Goal: Task Accomplishment & Management: Complete application form

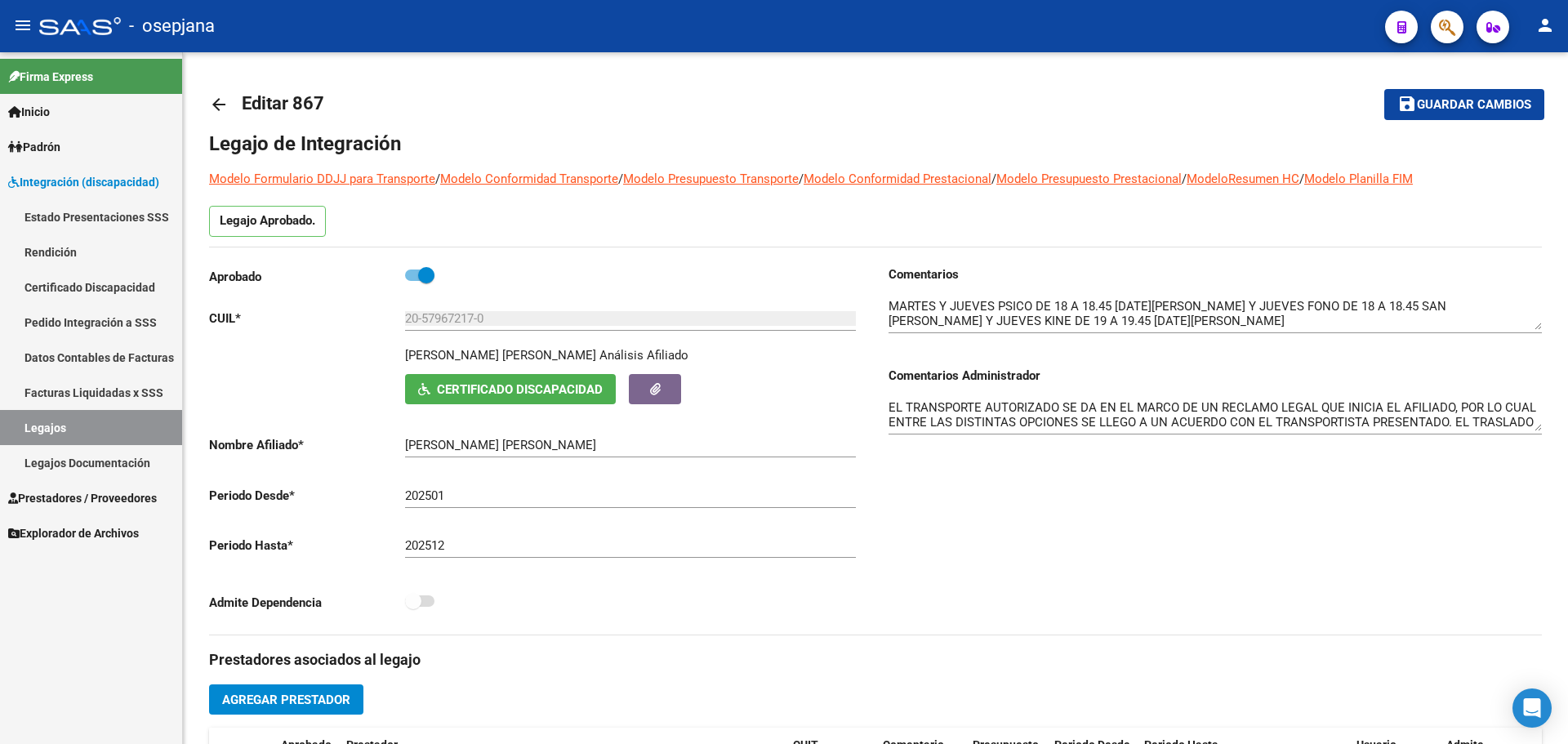
scroll to position [343, 0]
click at [68, 155] on link "Padrón" at bounding box center [91, 147] width 182 height 35
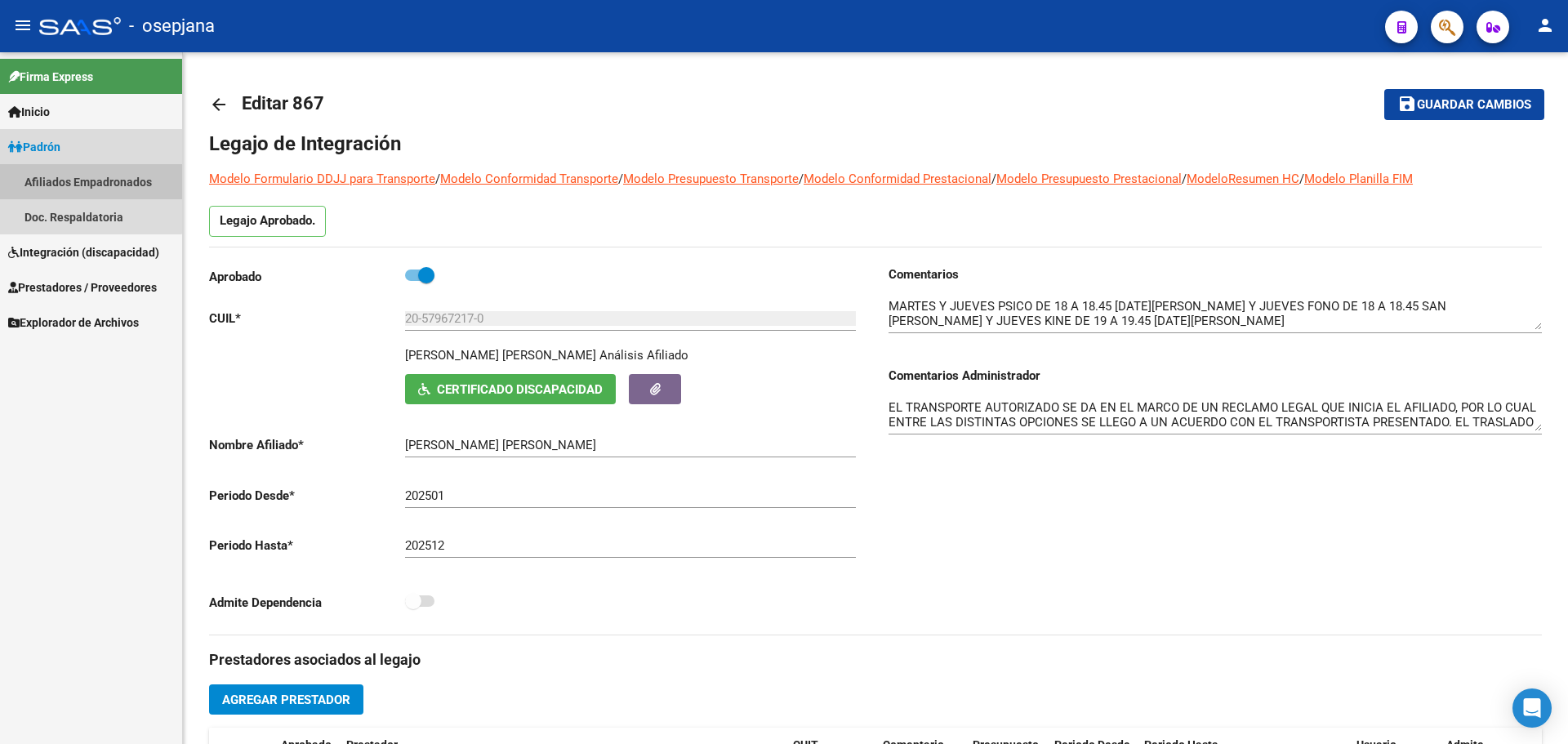
click at [68, 181] on link "Afiliados Empadronados" at bounding box center [91, 181] width 182 height 35
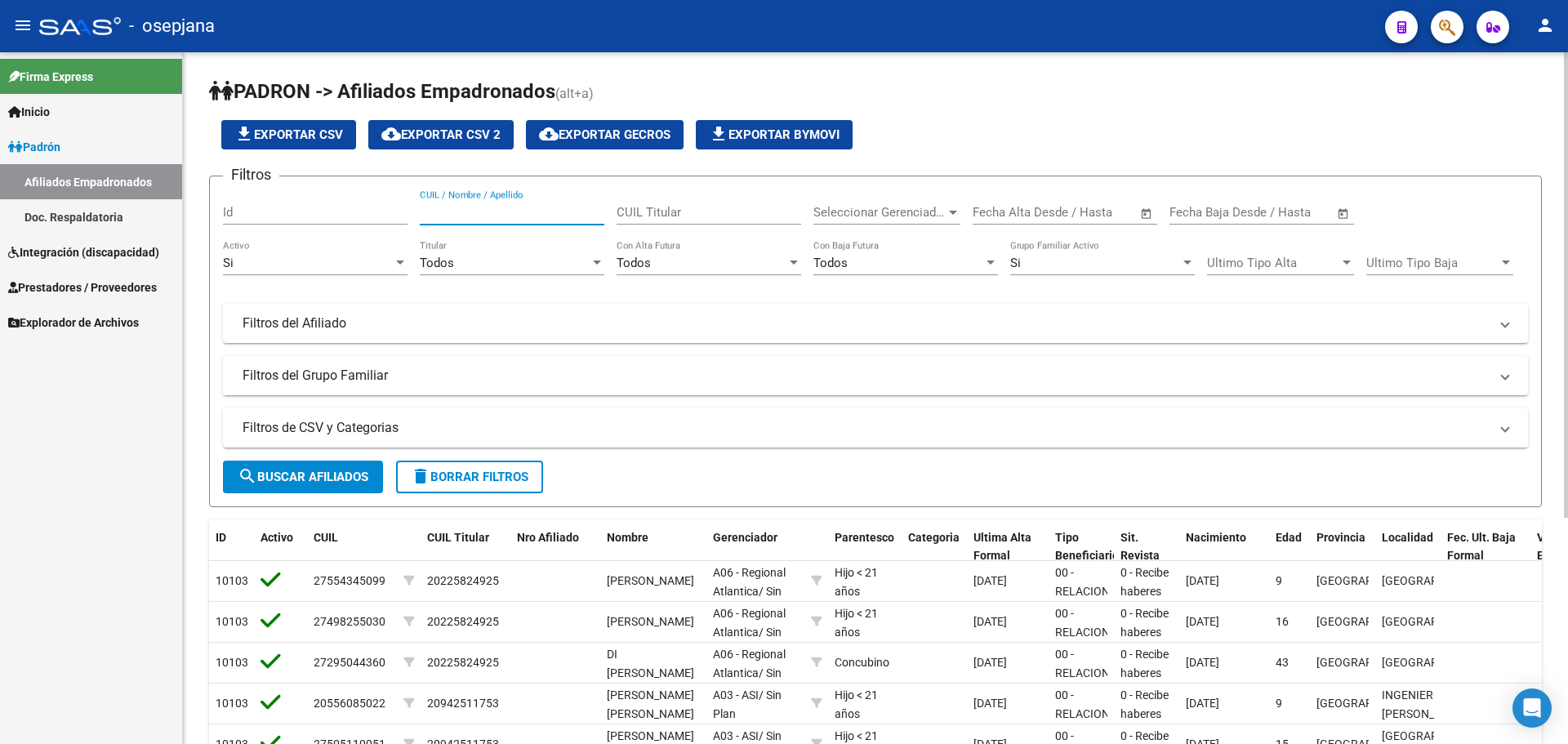
paste input "20573883471"
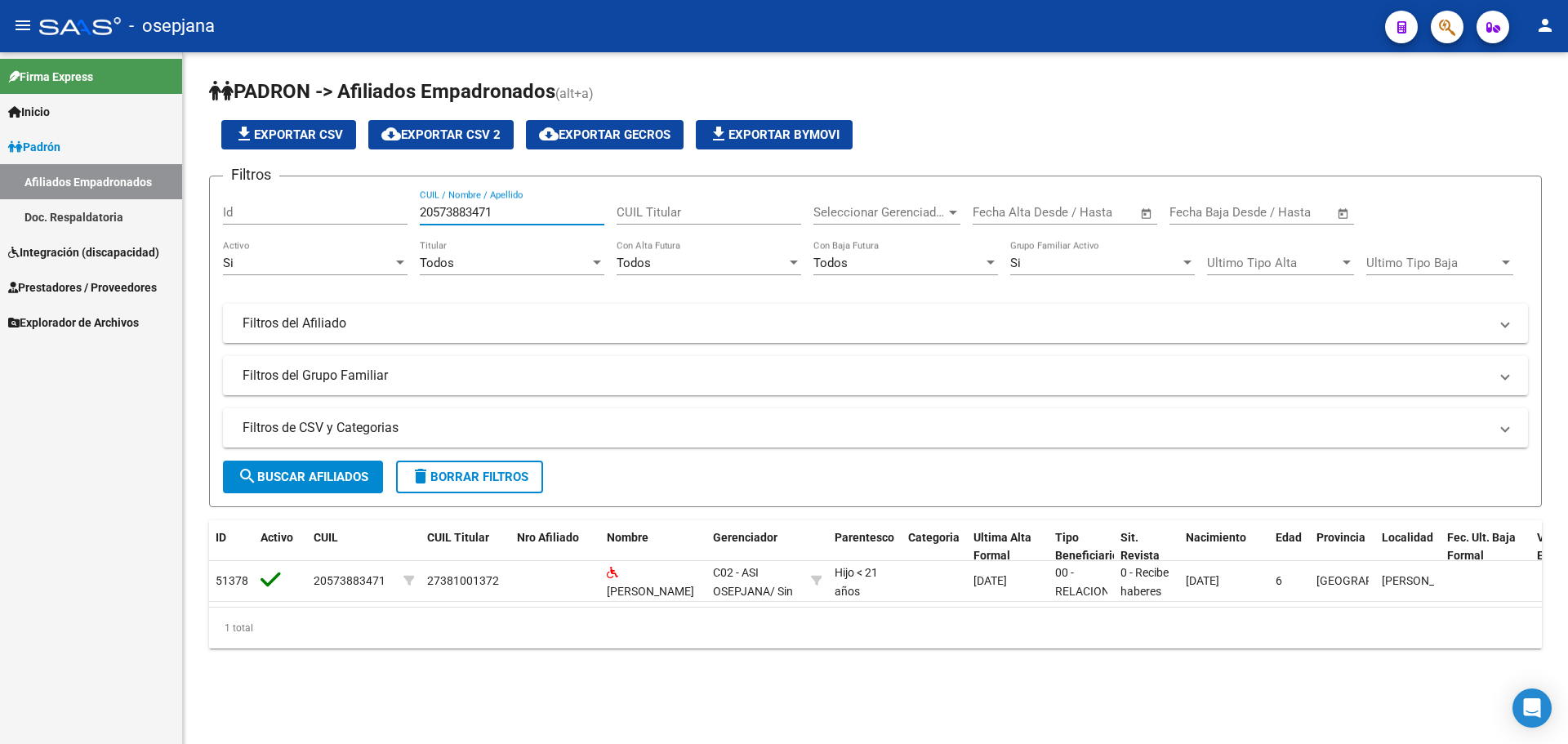
type input "20573883471"
click at [69, 250] on span "Integración (discapacidad)" at bounding box center [83, 252] width 151 height 18
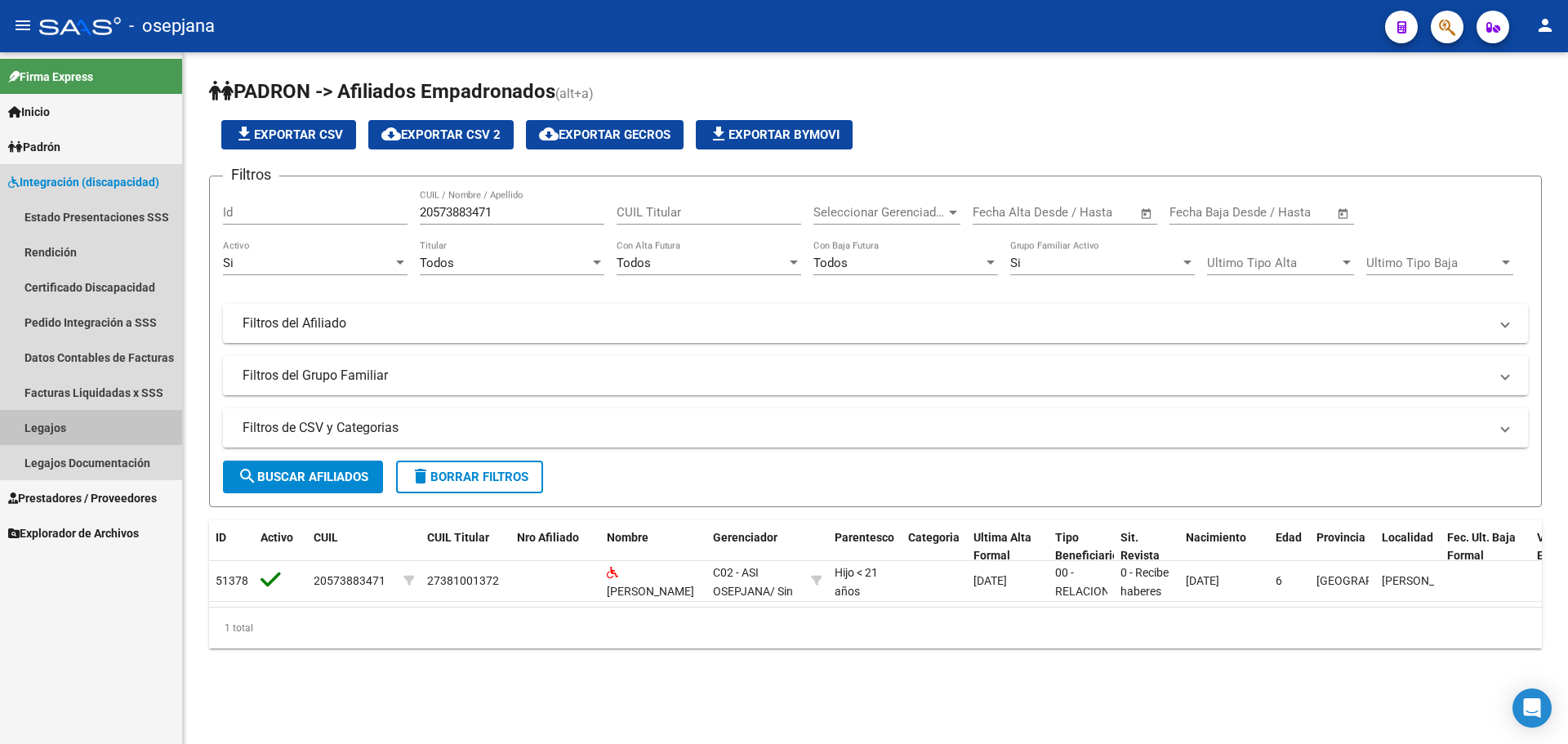
click at [63, 424] on link "Legajos" at bounding box center [91, 427] width 182 height 35
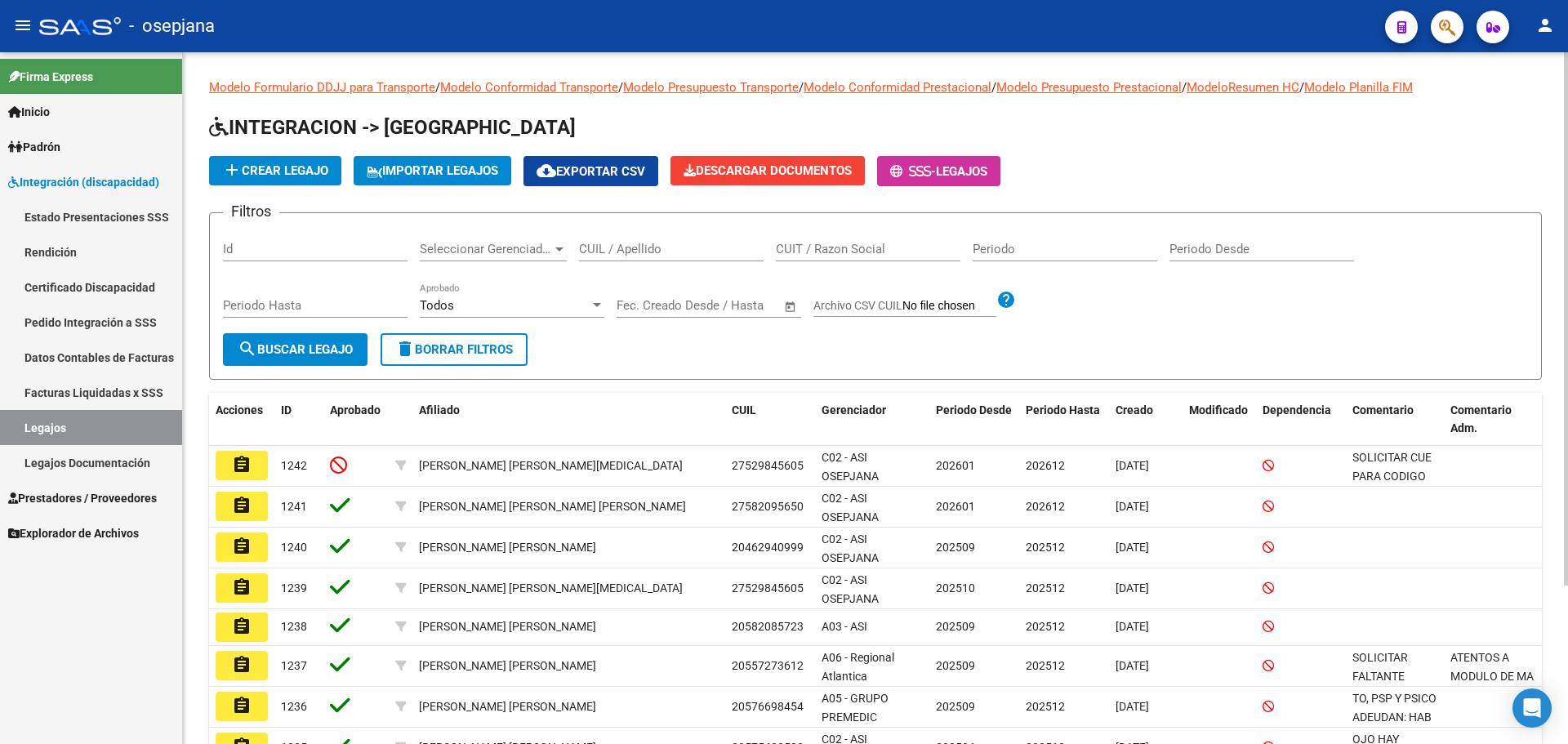
click at [640, 245] on input "CUIL / Apellido" at bounding box center [671, 248] width 185 height 15
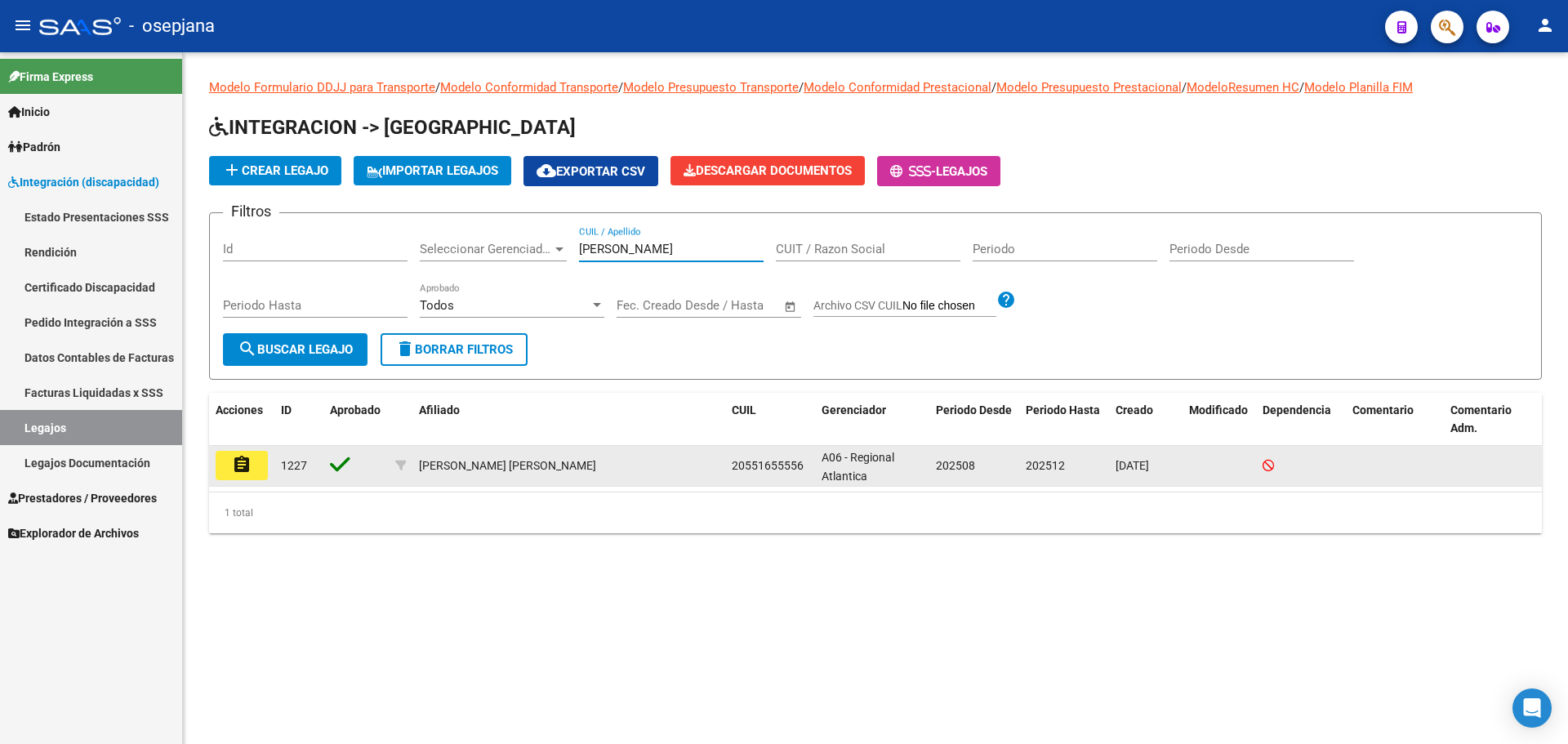
type input "[PERSON_NAME]"
click at [232, 457] on mat-icon "assignment" at bounding box center [241, 464] width 20 height 20
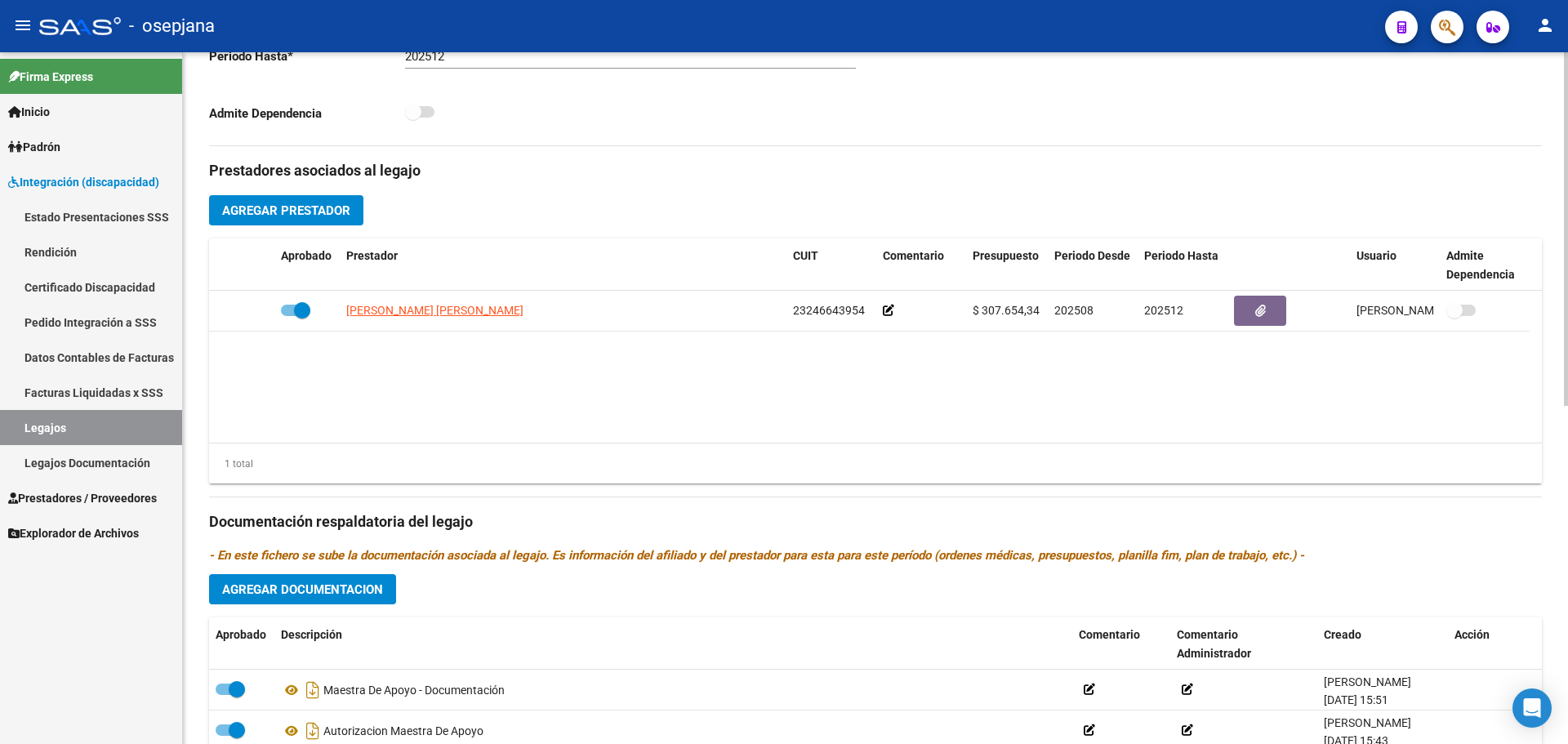
scroll to position [490, 0]
click at [307, 574] on button "Agregar Documentacion" at bounding box center [302, 588] width 187 height 30
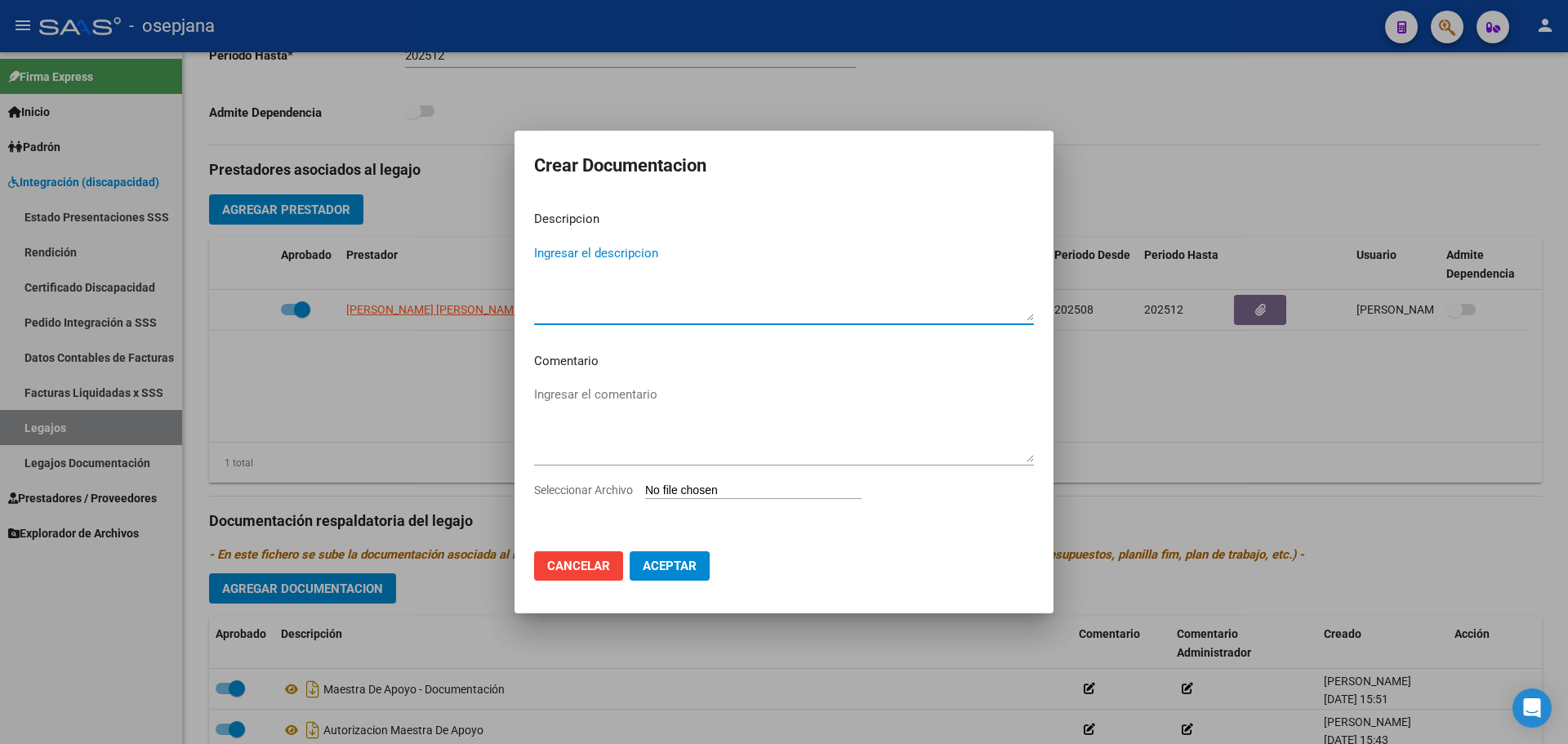
click at [742, 486] on input "Seleccionar Archivo" at bounding box center [753, 491] width 216 height 16
type input "C:\fakepath\Baja Prestadora.pdf"
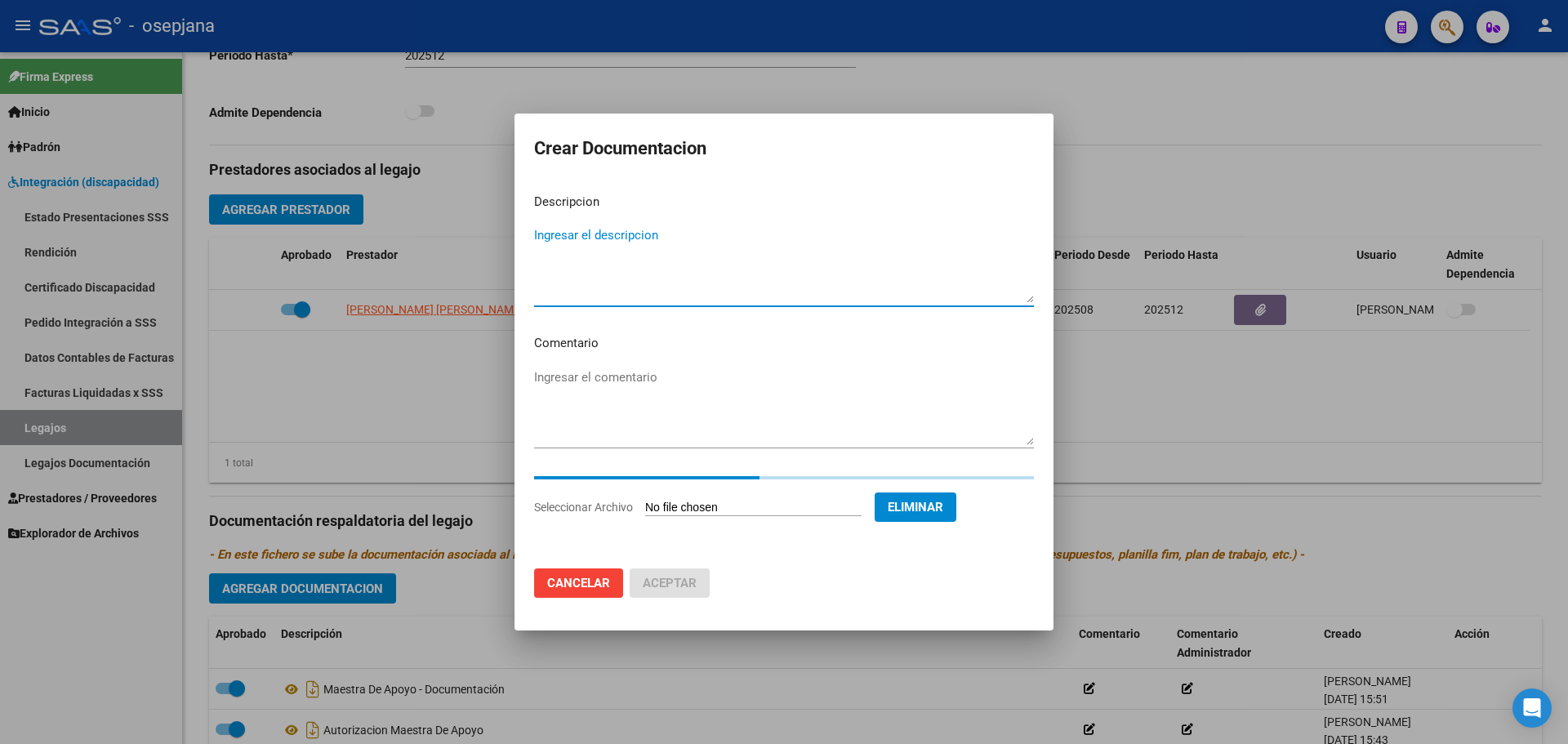
click at [640, 234] on textarea "Ingresar el descripcion" at bounding box center [784, 265] width 500 height 76
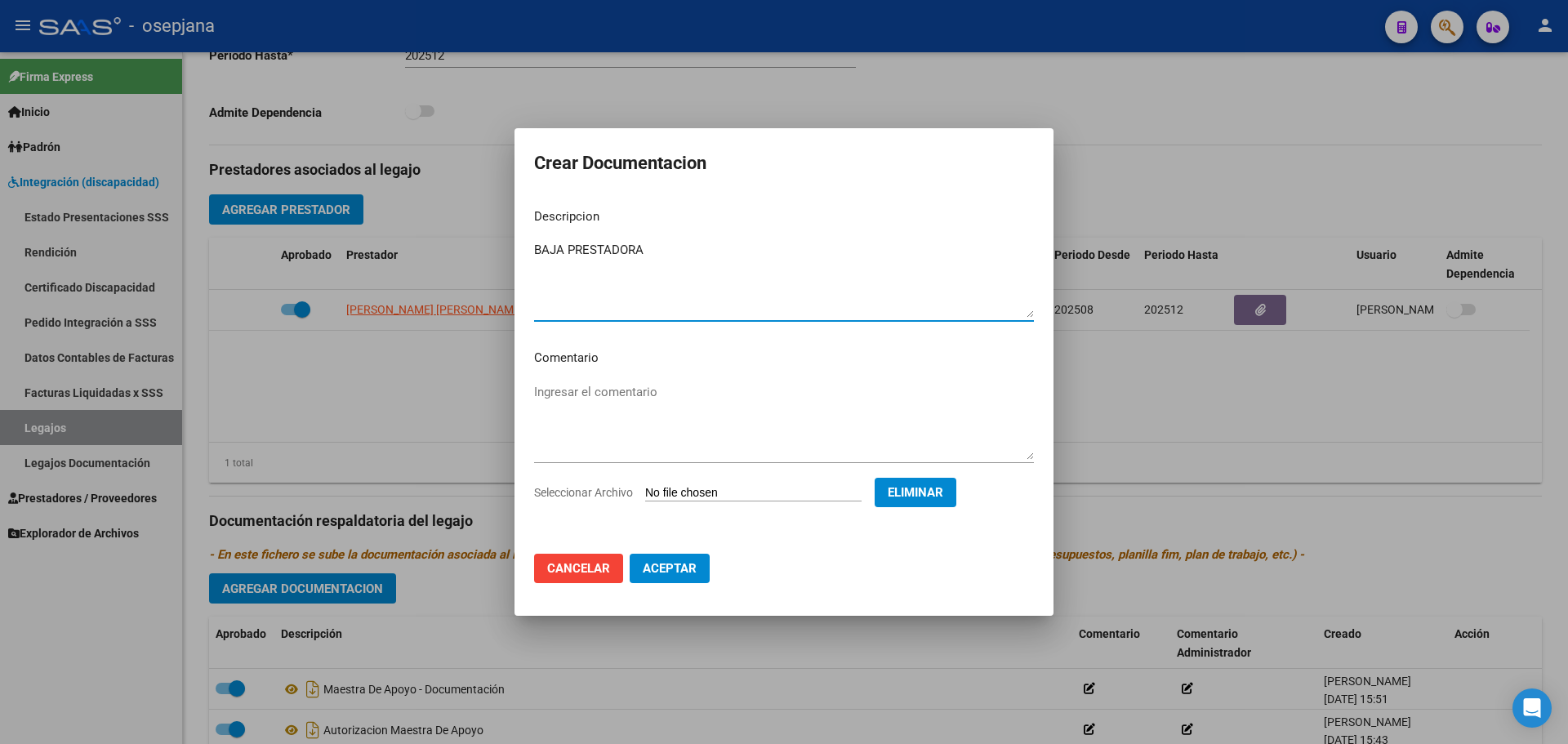
type textarea "BAJA PRESTADORA"
click at [677, 566] on span "Aceptar" at bounding box center [669, 568] width 54 height 15
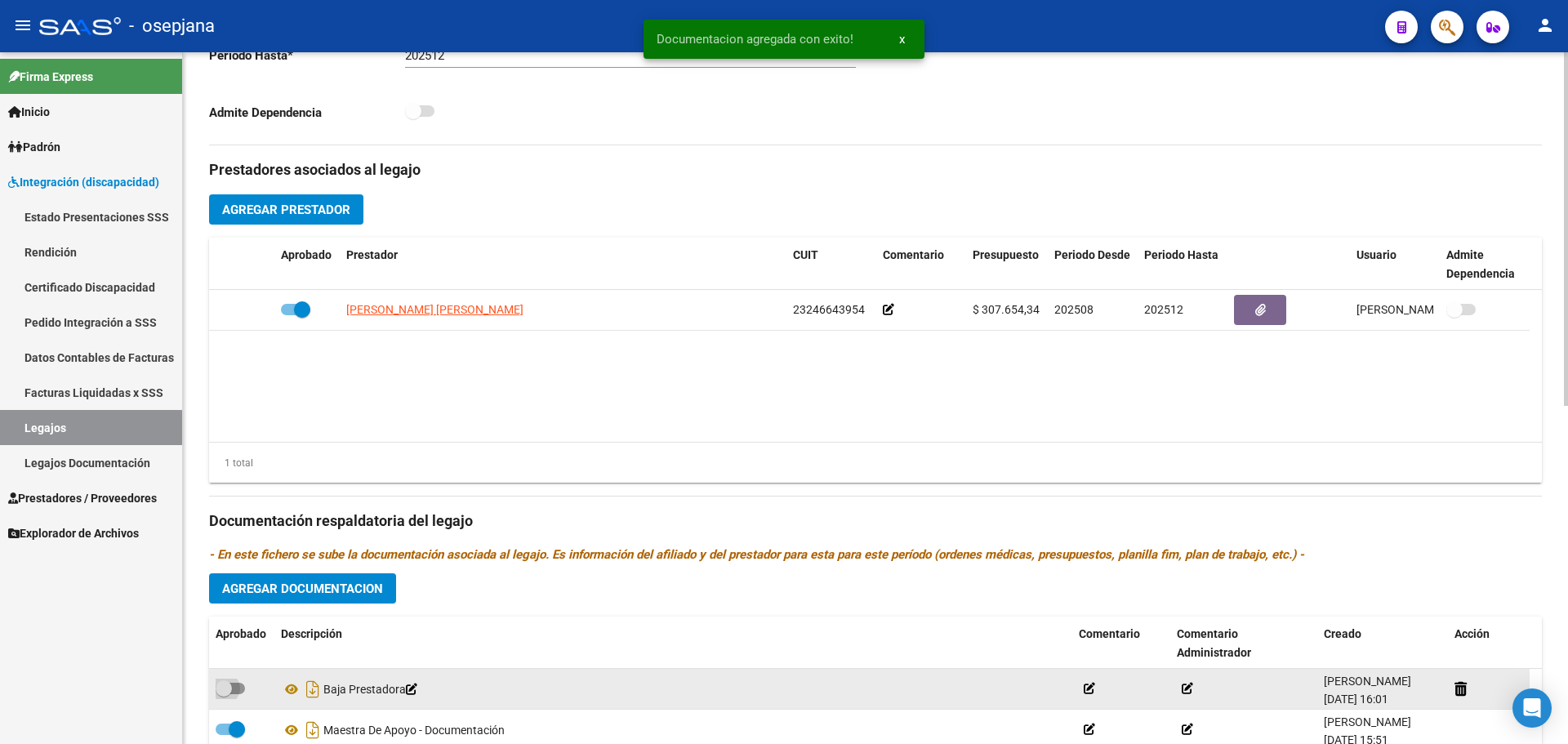
click at [231, 685] on span at bounding box center [223, 688] width 16 height 16
click at [224, 694] on input "checkbox" at bounding box center [223, 694] width 1 height 1
checkbox input "true"
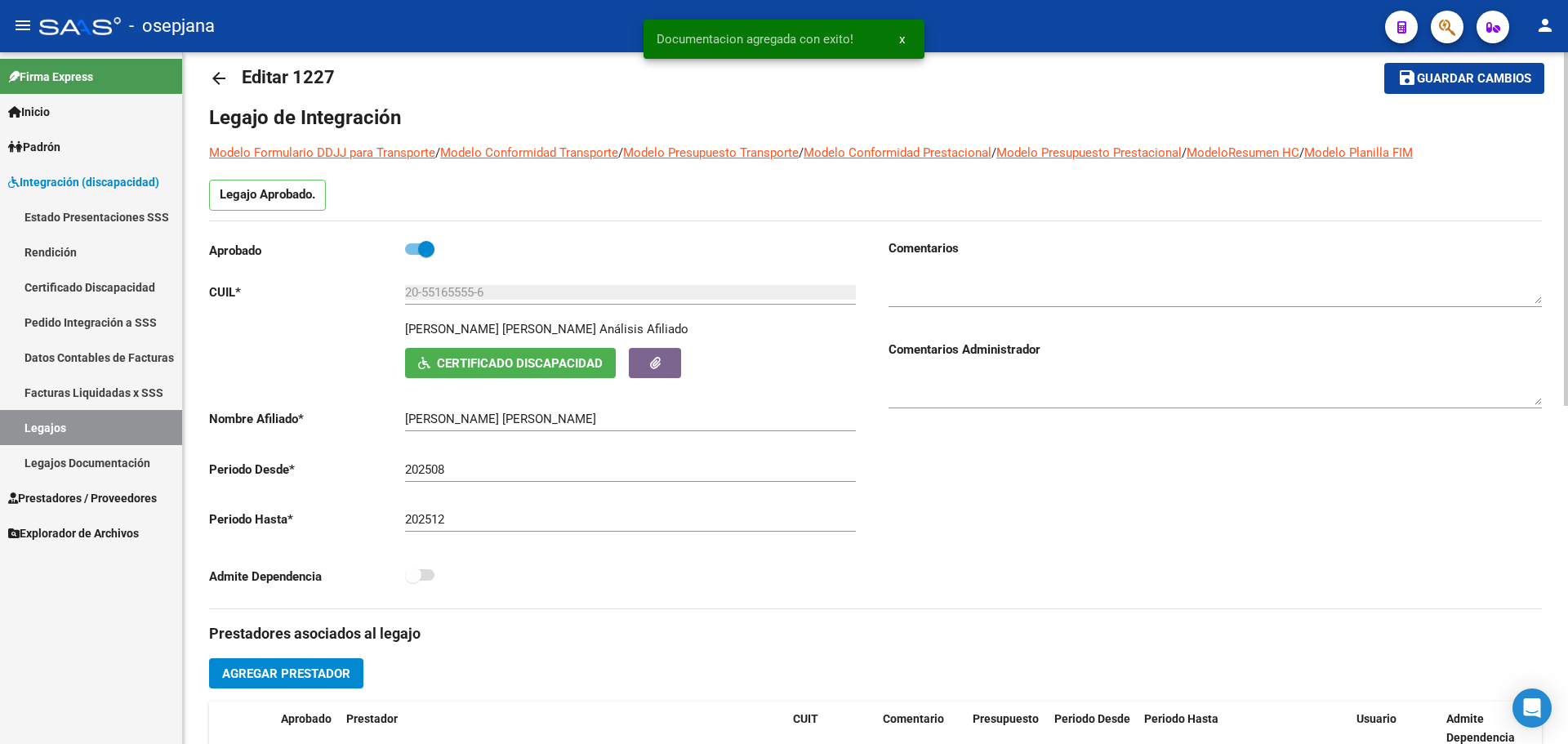
scroll to position [0, 0]
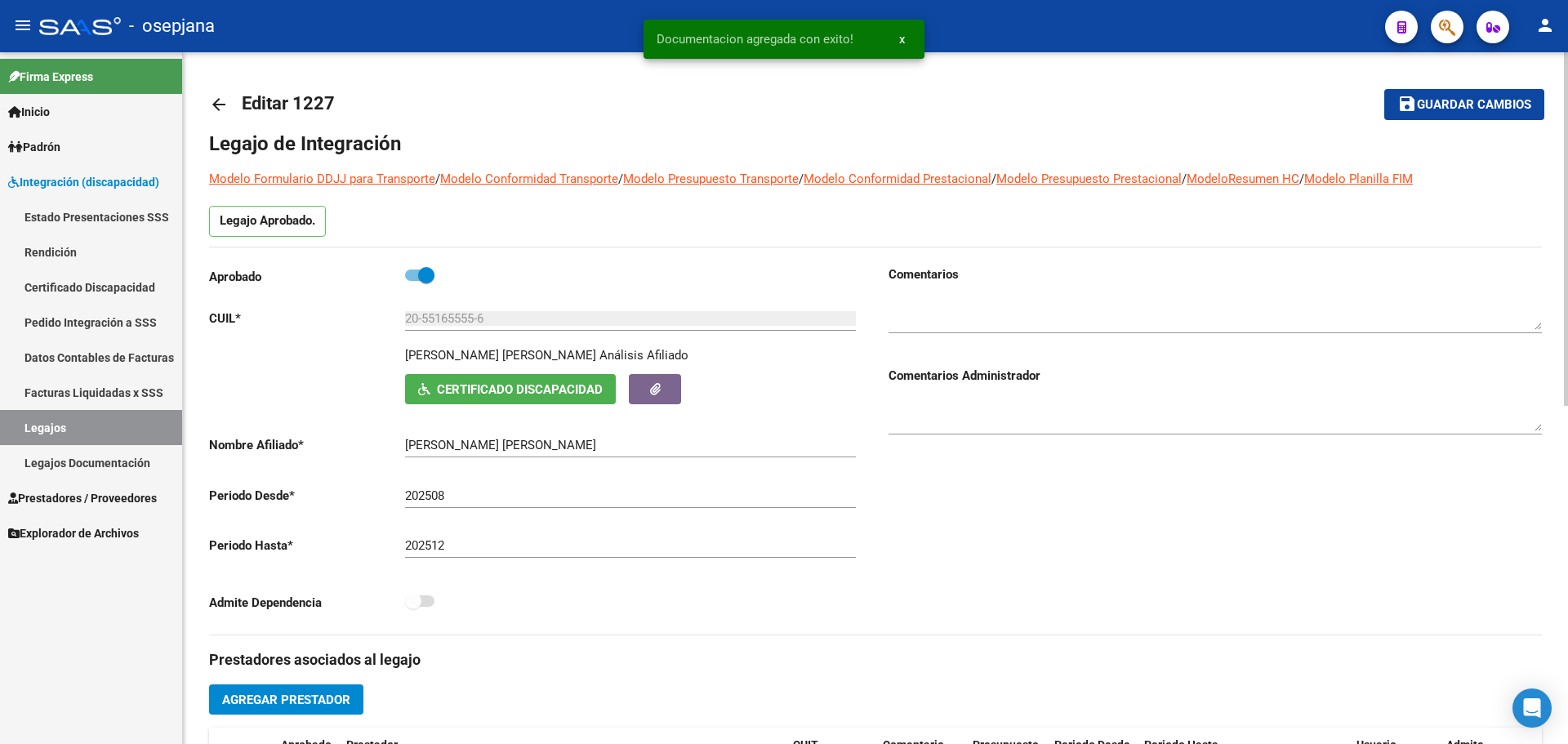
click at [1484, 117] on button "save Guardar cambios" at bounding box center [1464, 104] width 160 height 30
